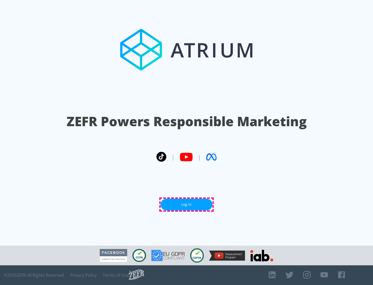
click at [187, 205] on link "Log In" at bounding box center [187, 205] width 52 height 12
